Goal: Transaction & Acquisition: Purchase product/service

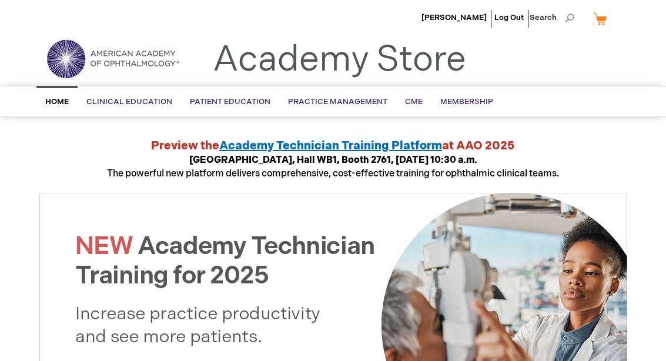
click at [0, 0] on span "Spanish Language" at bounding box center [0, 0] width 0 height 0
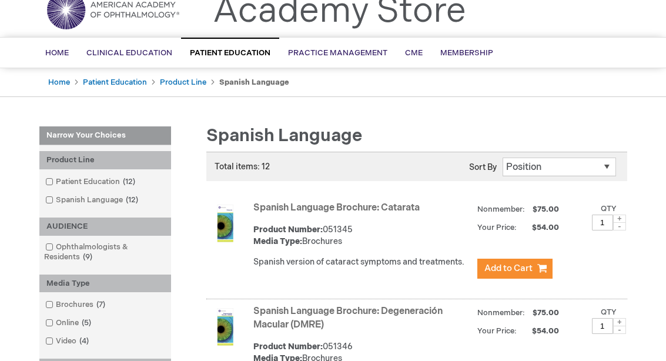
scroll to position [48, 0]
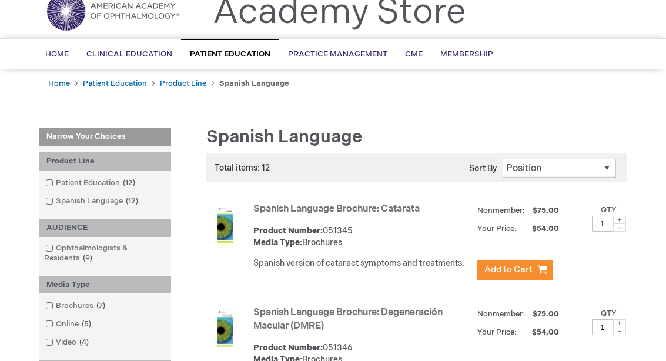
click at [56, 301] on span at bounding box center [56, 305] width 0 height 9
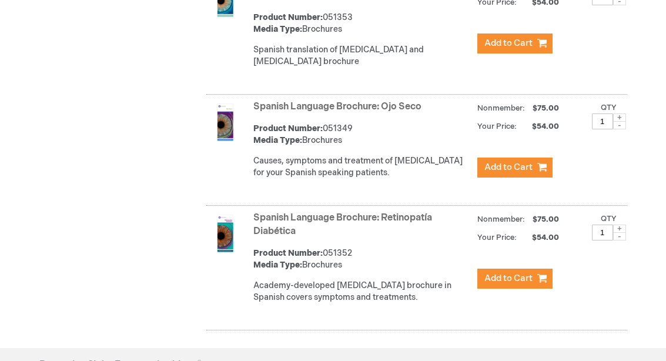
scroll to position [716, 0]
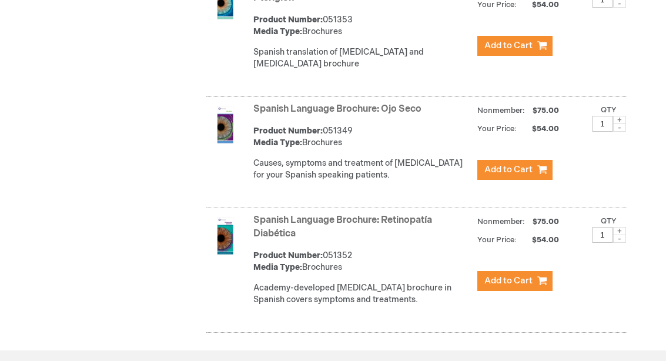
click at [265, 221] on link "Spanish Language Brochure: Retinopatía Diabética" at bounding box center [343, 227] width 179 height 25
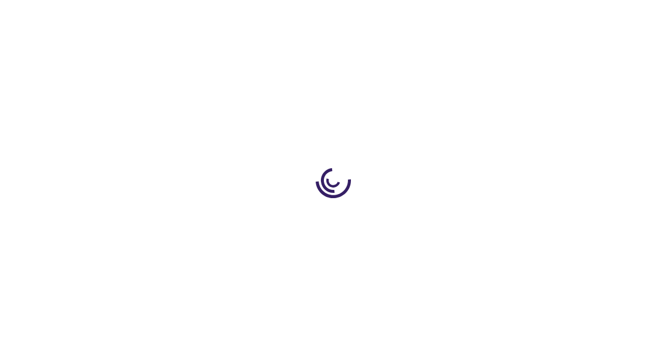
type input "1"
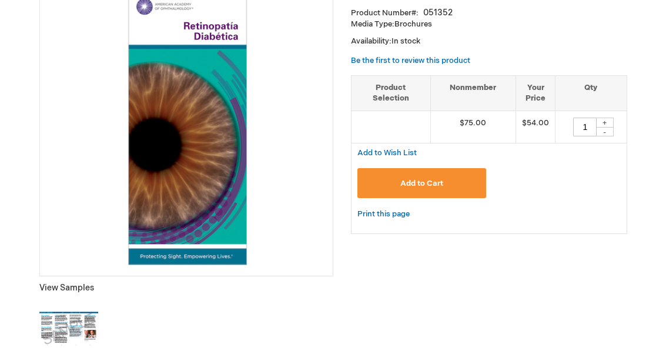
scroll to position [191, 0]
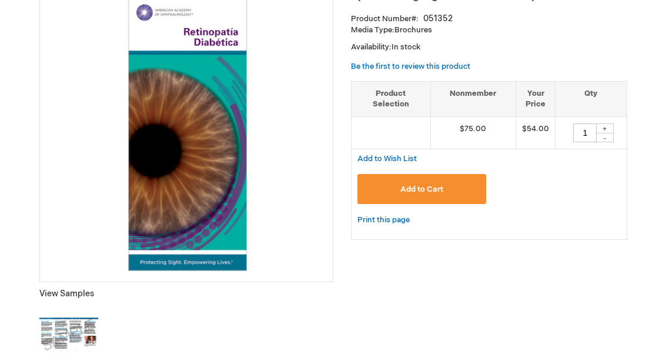
click at [54, 327] on img at bounding box center [68, 335] width 59 height 59
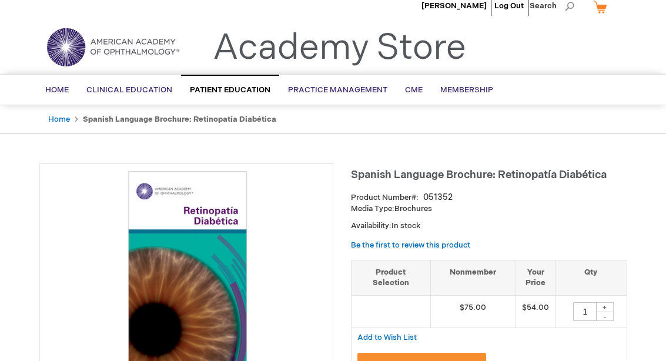
scroll to position [0, 0]
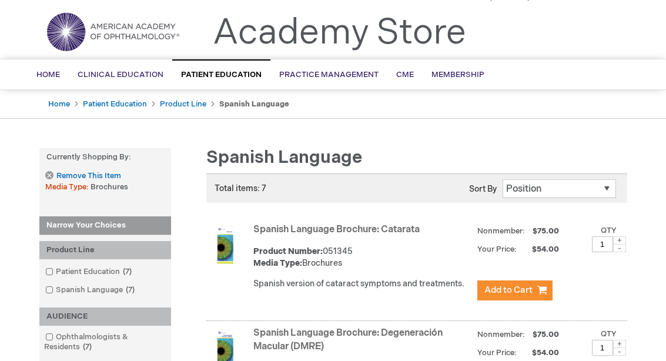
scroll to position [53, 0]
